Goal: Find specific page/section: Find specific page/section

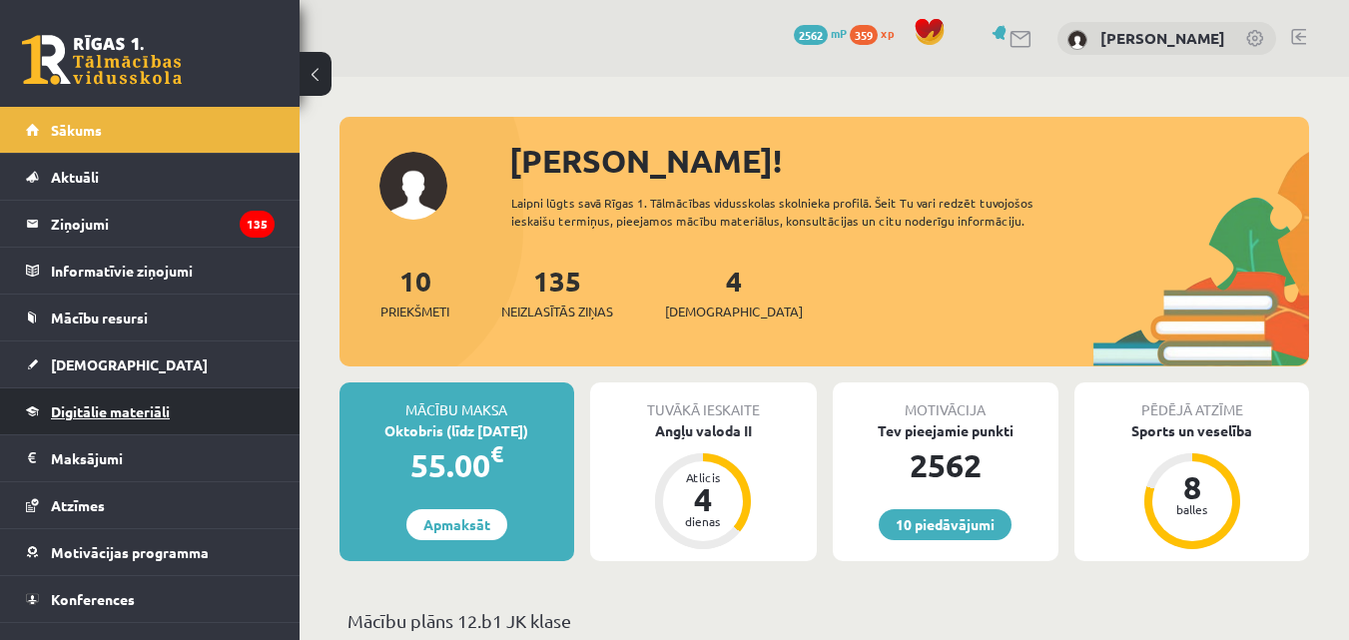
scroll to position [29, 0]
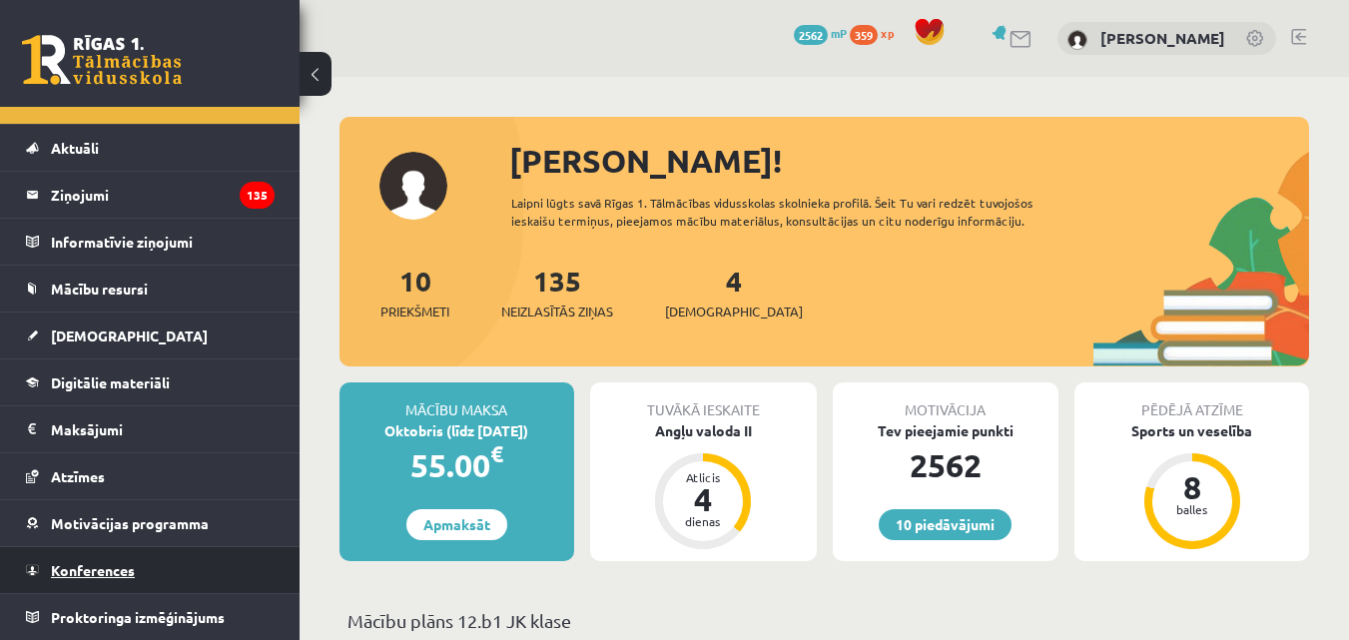
click at [117, 568] on span "Konferences" at bounding box center [93, 570] width 84 height 18
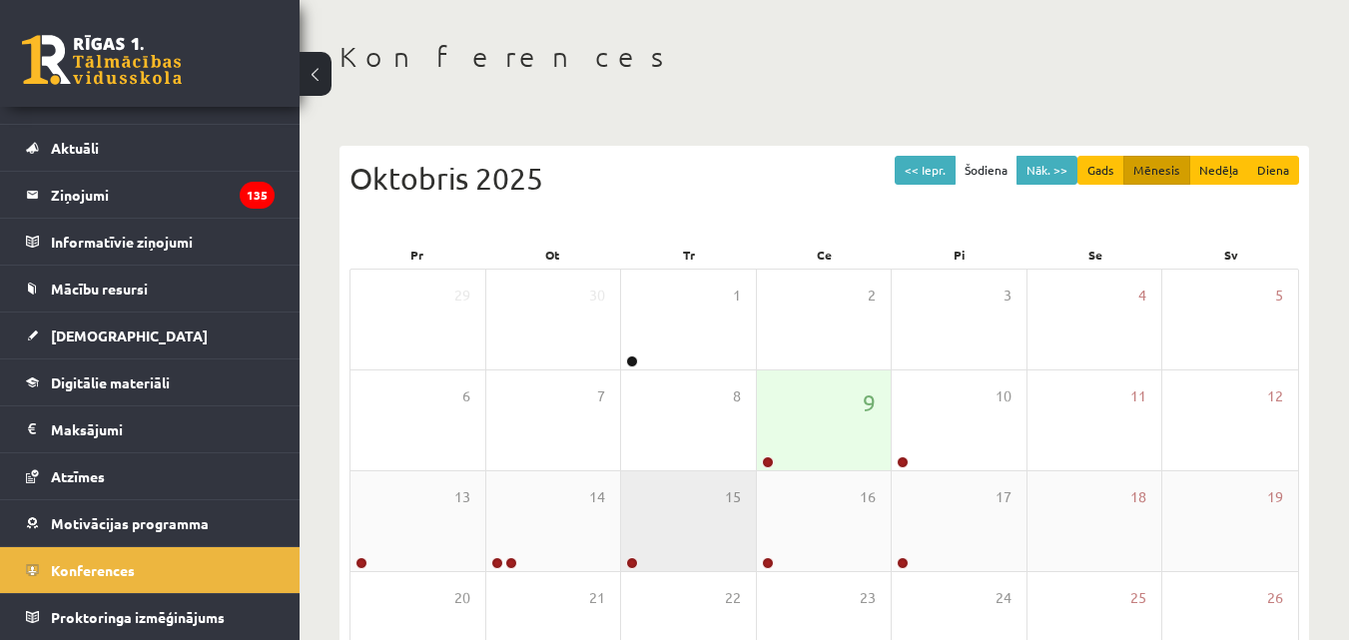
scroll to position [200, 0]
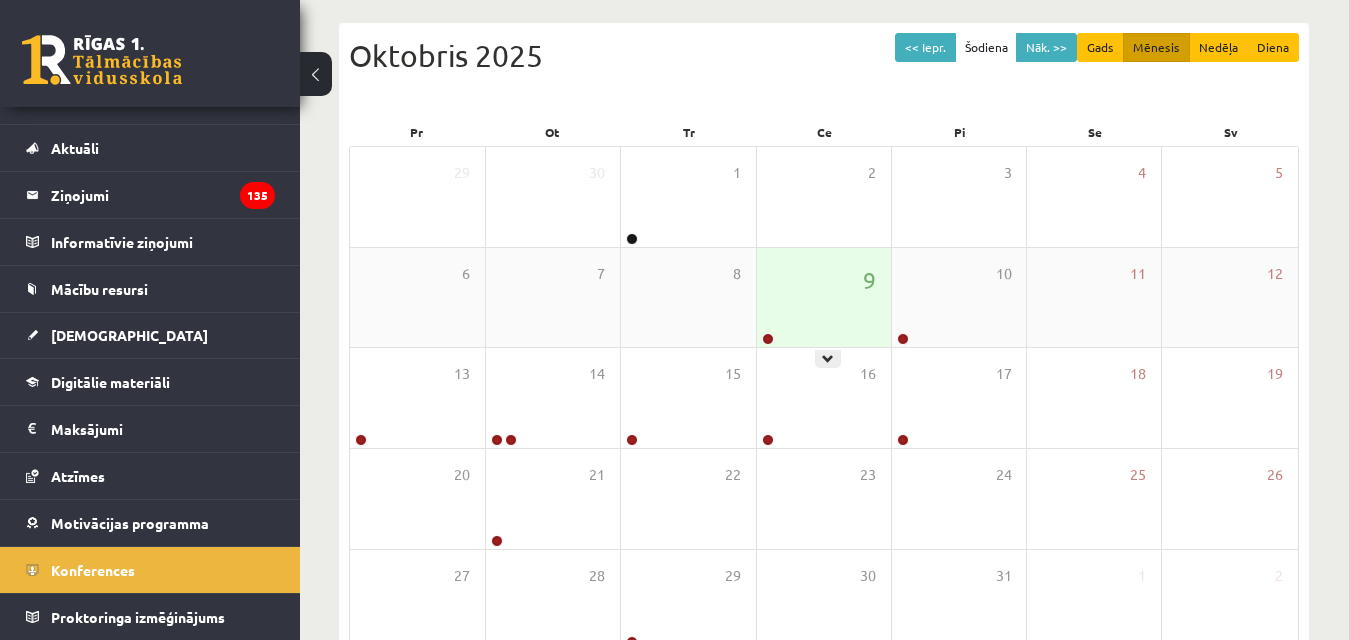
click at [825, 323] on div "9" at bounding box center [824, 298] width 135 height 100
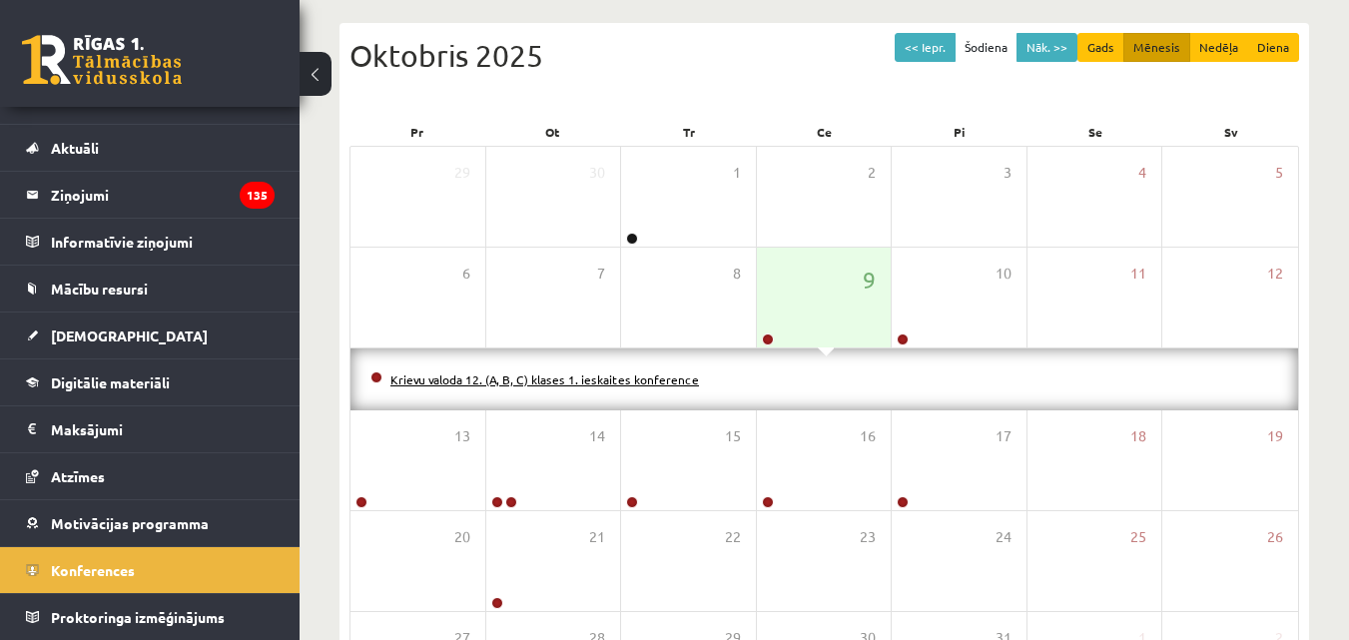
click at [649, 376] on link "Krievu valoda 12. (A, B, C) klases 1. ieskaites konference" at bounding box center [544, 379] width 309 height 16
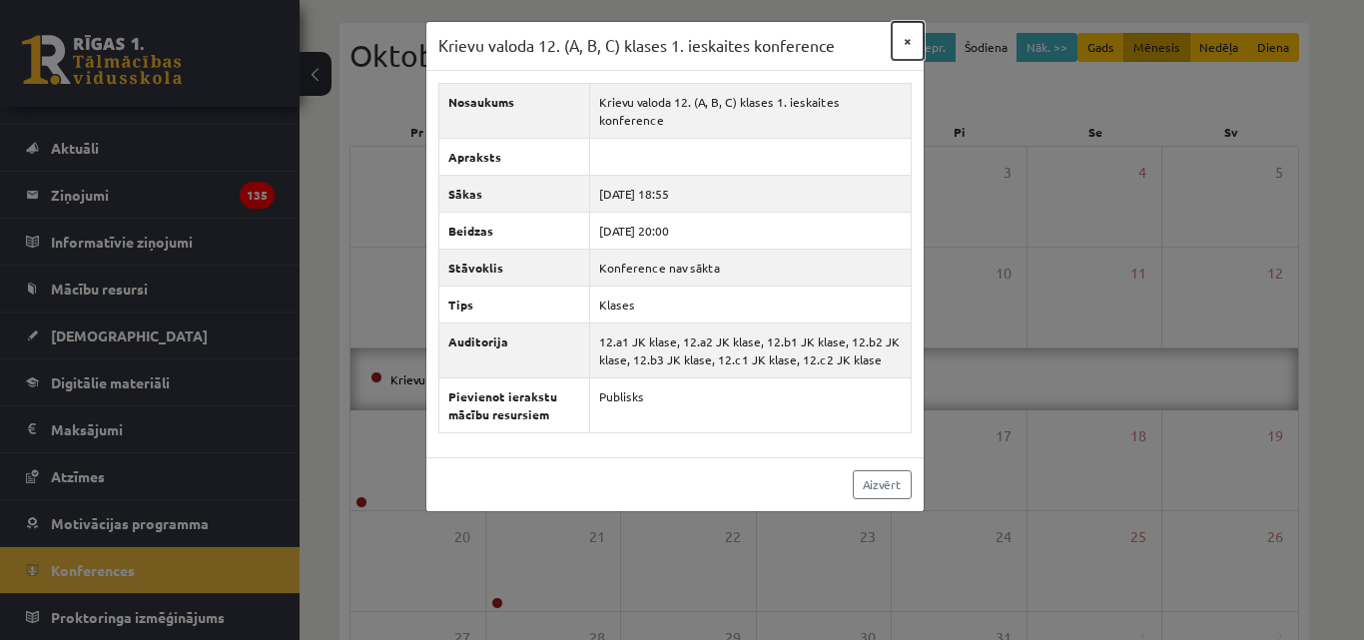
click at [908, 50] on button "×" at bounding box center [908, 41] width 32 height 38
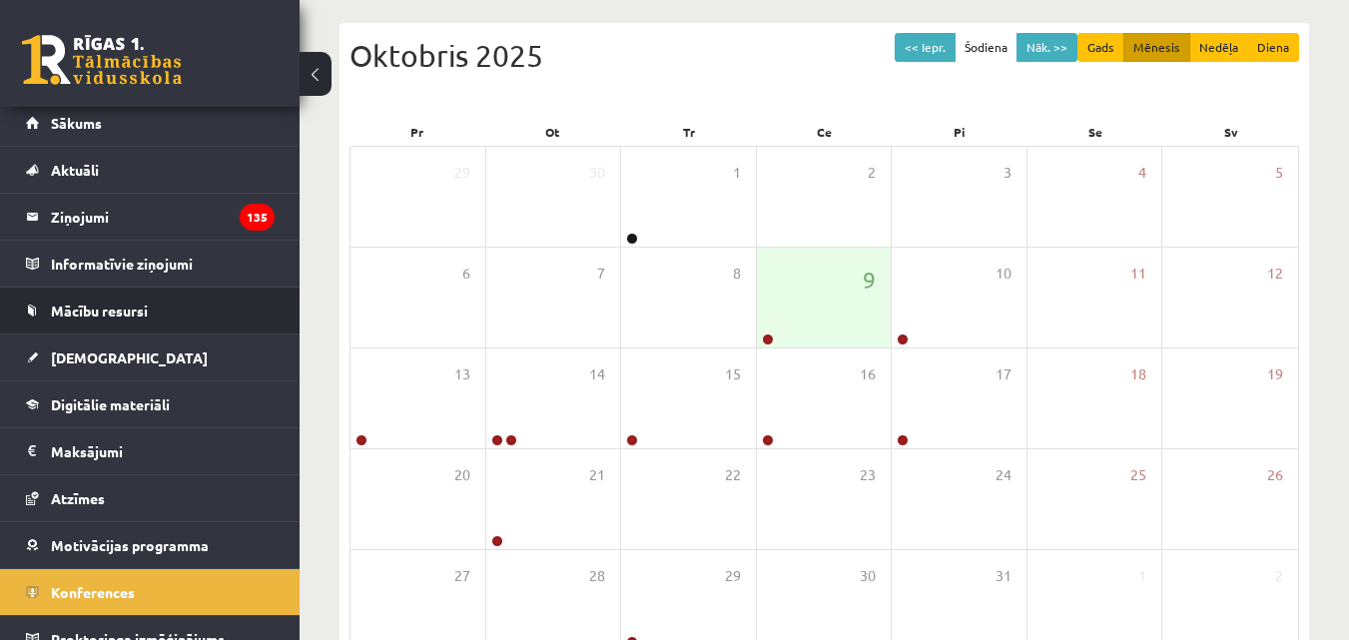
scroll to position [0, 0]
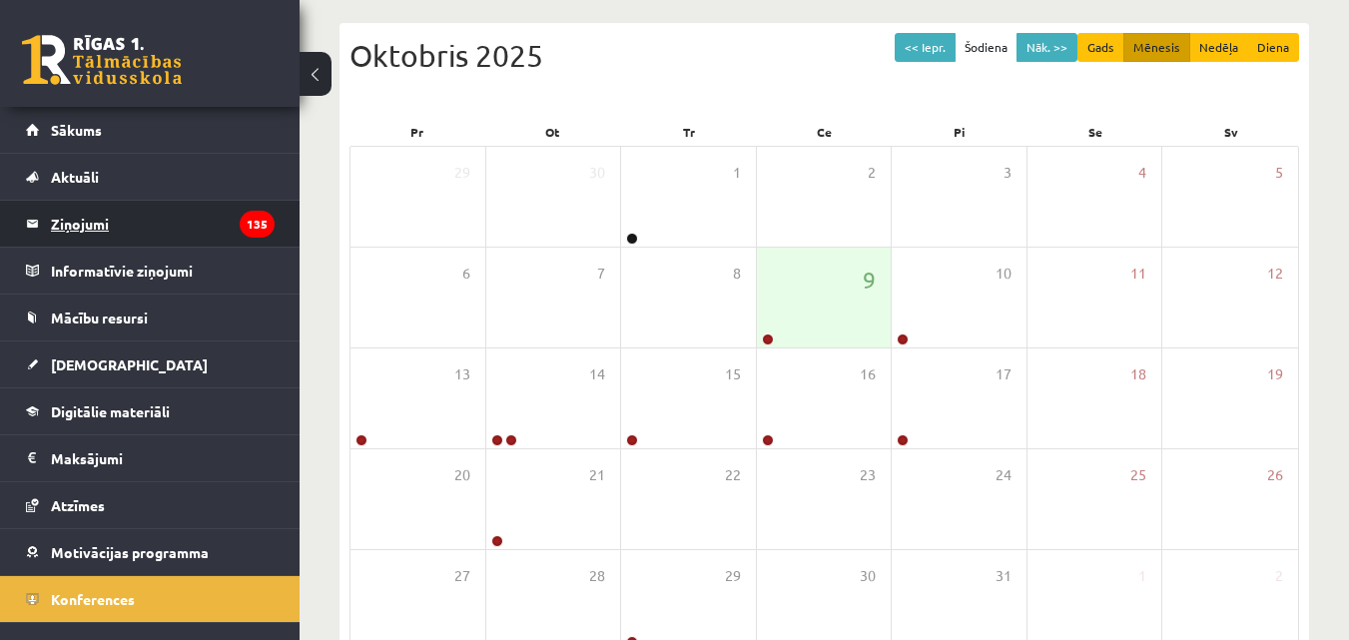
click at [114, 229] on legend "Ziņojumi 135" at bounding box center [163, 224] width 224 height 46
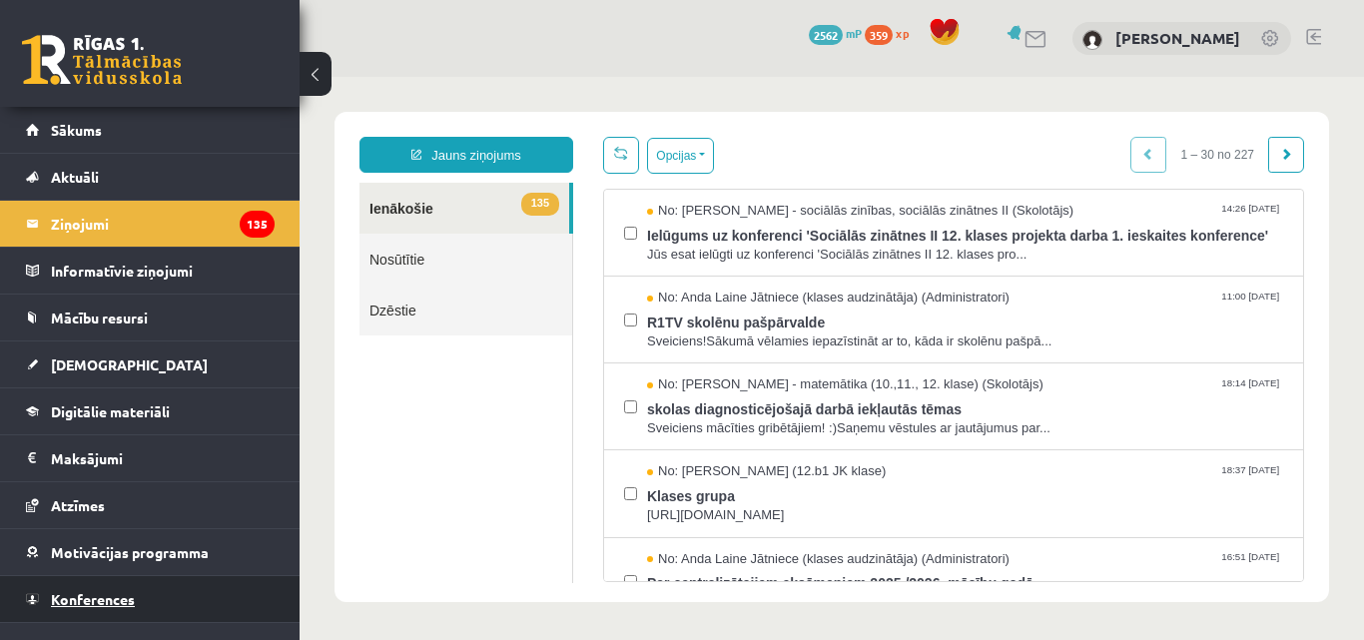
click at [128, 582] on link "Konferences" at bounding box center [150, 599] width 249 height 46
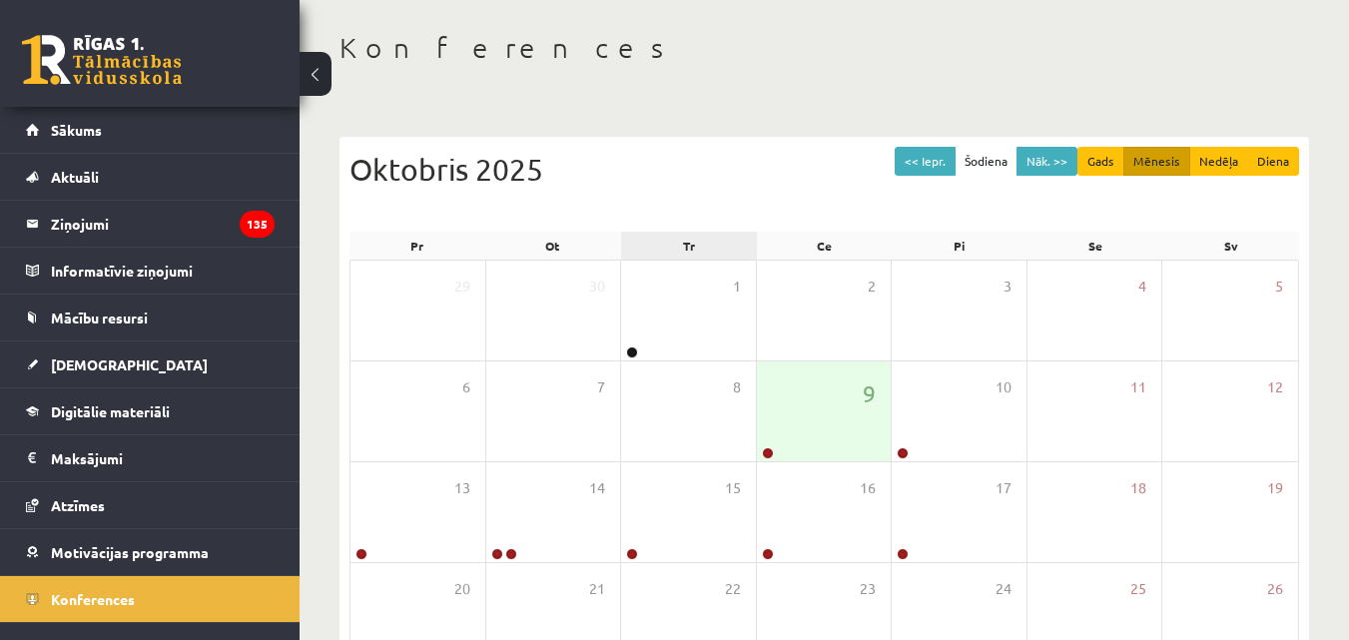
scroll to position [200, 0]
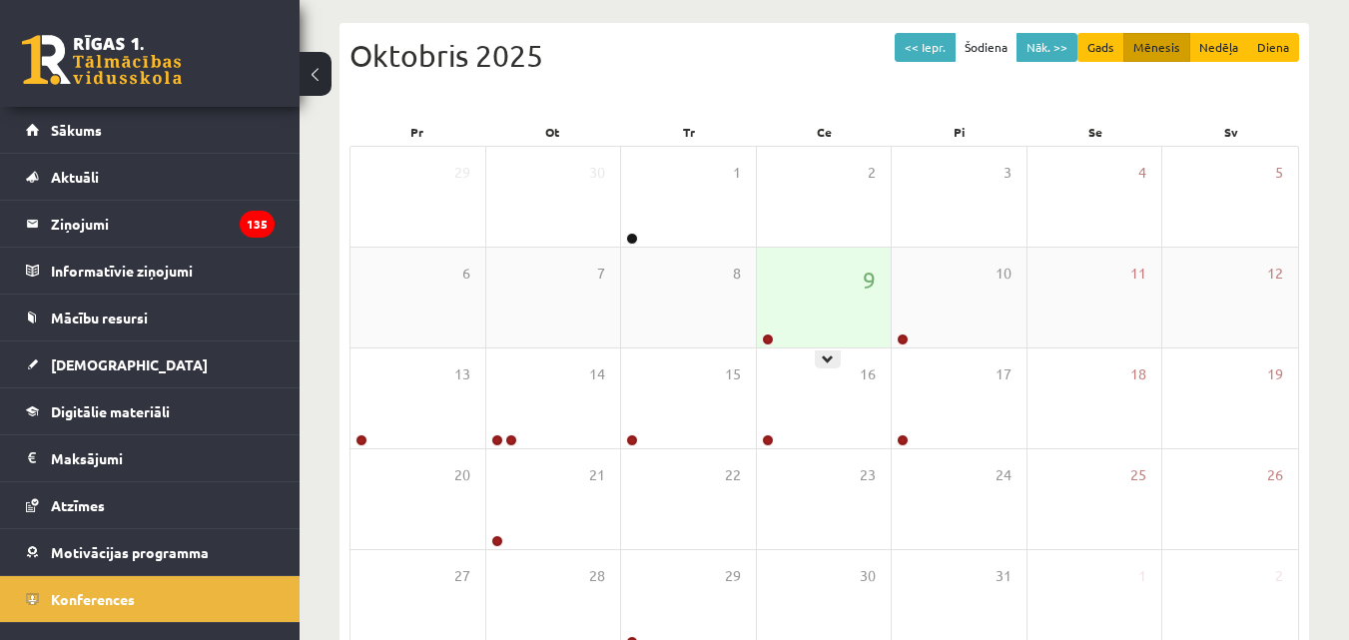
click at [763, 297] on div "9" at bounding box center [824, 298] width 135 height 100
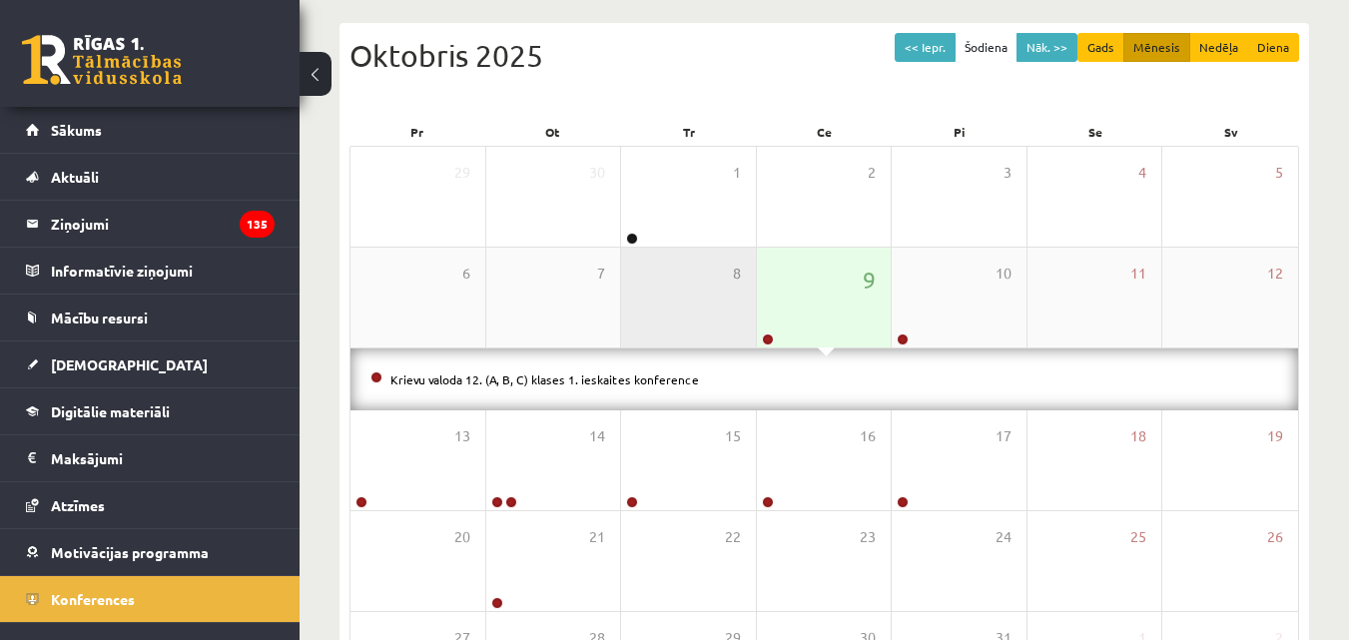
click at [699, 320] on div "8" at bounding box center [688, 298] width 135 height 100
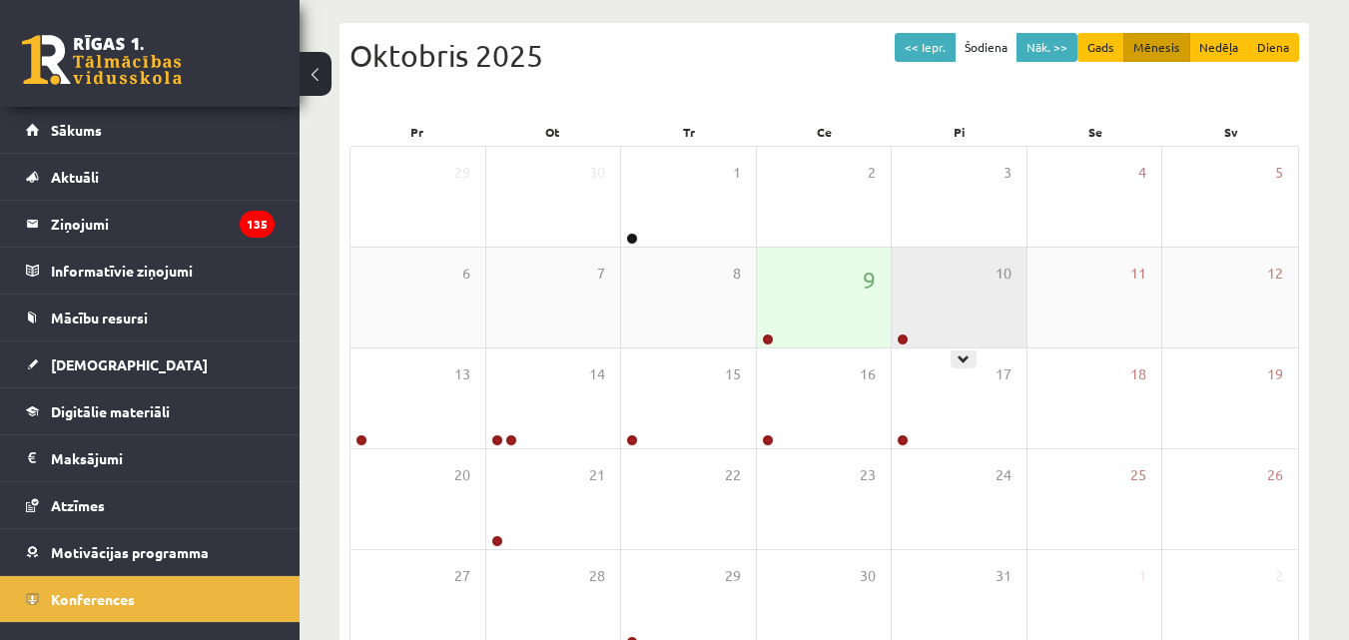
click at [985, 288] on div "10" at bounding box center [959, 298] width 135 height 100
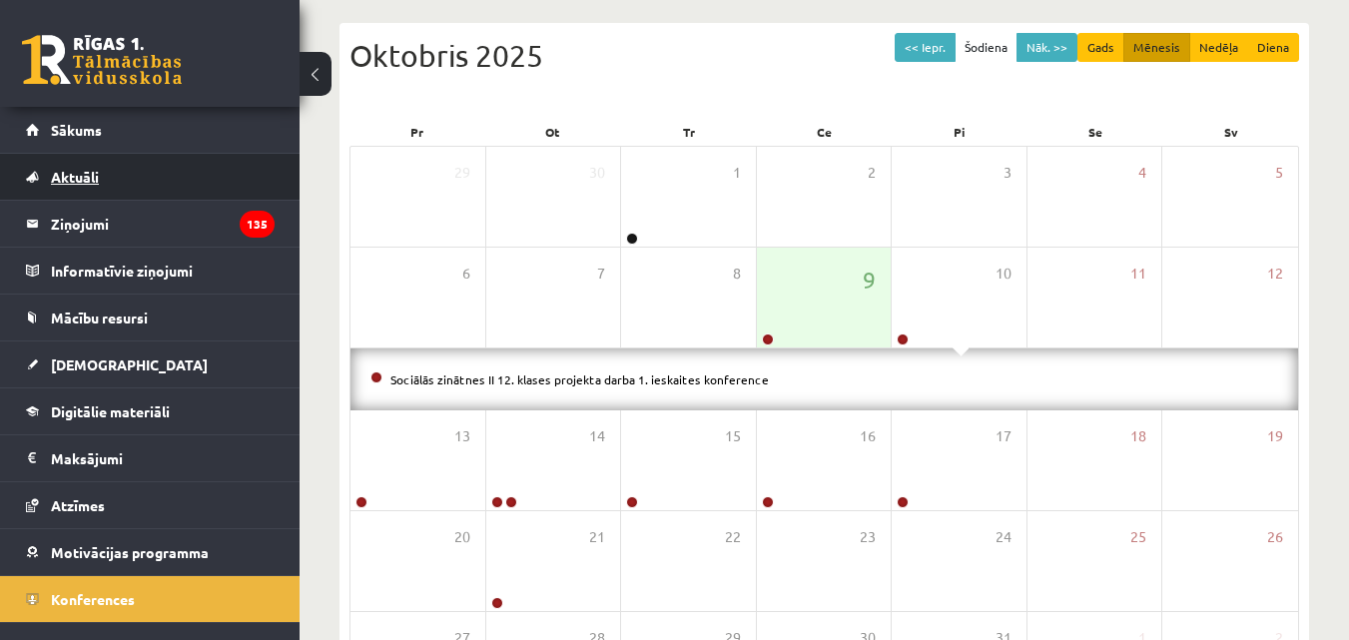
scroll to position [0, 0]
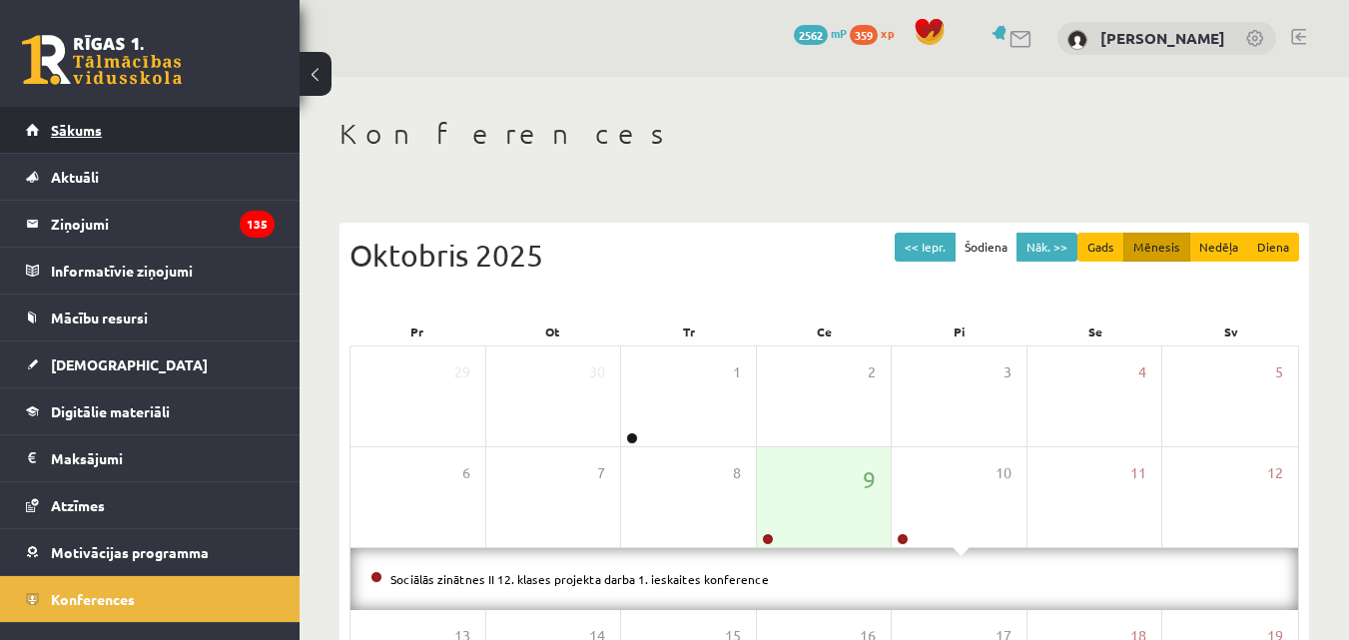
click at [90, 128] on span "Sākums" at bounding box center [76, 130] width 51 height 18
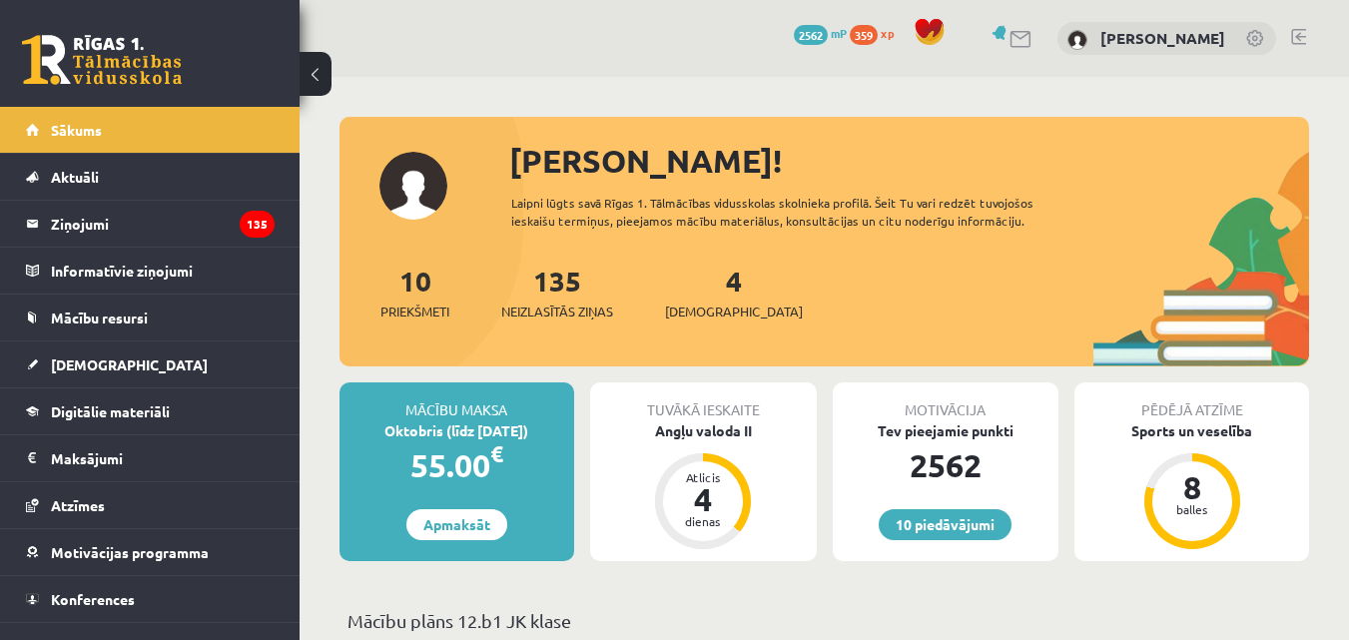
click at [1300, 30] on link at bounding box center [1298, 37] width 15 height 16
